Goal: Task Accomplishment & Management: Manage account settings

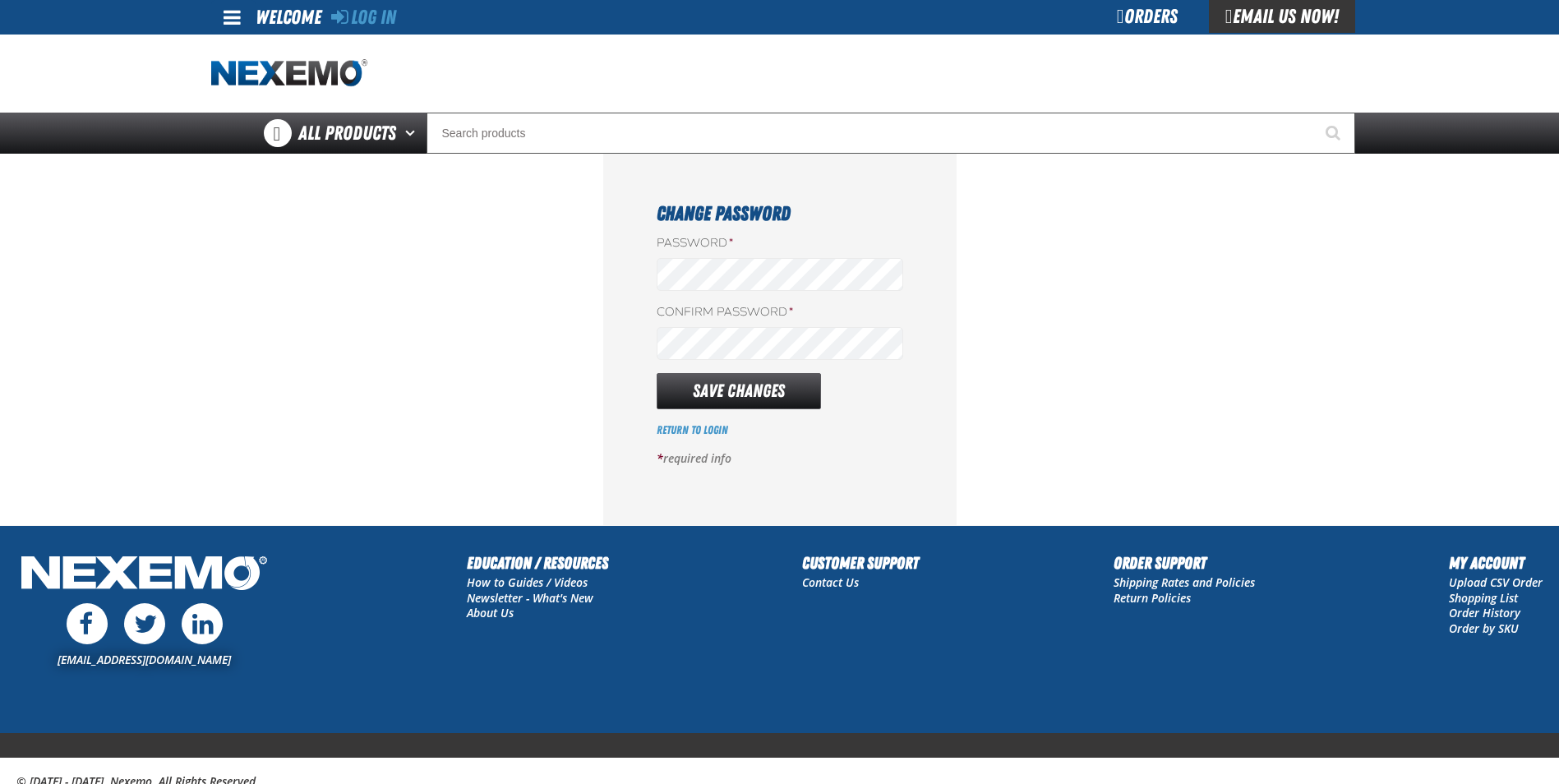
click at [747, 311] on label "Confirm Password *" at bounding box center [780, 312] width 247 height 16
click at [726, 388] on button "Save Changes" at bounding box center [739, 390] width 165 height 36
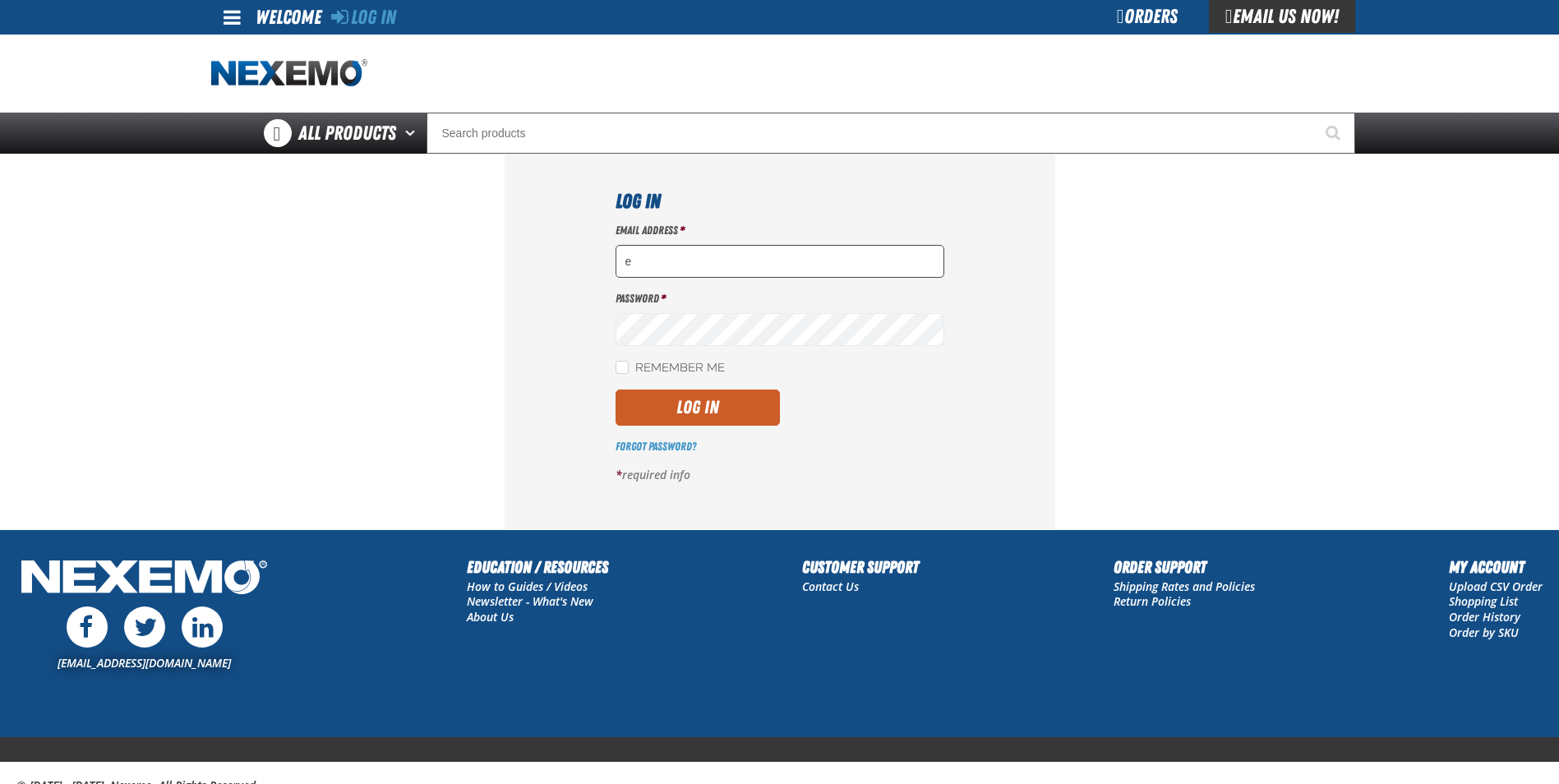
type input "ehalecki@vtaig.com"
click at [623, 363] on input "Remember Me" at bounding box center [622, 368] width 13 height 13
checkbox input "true"
click at [705, 419] on button "Log In" at bounding box center [698, 407] width 165 height 36
